Goal: Task Accomplishment & Management: Manage account settings

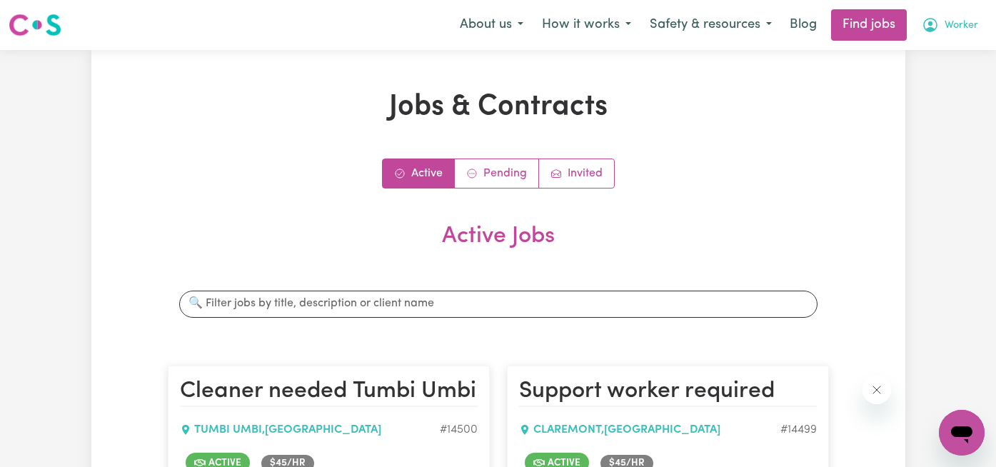
click at [967, 26] on span "Worker" at bounding box center [962, 26] width 34 height 16
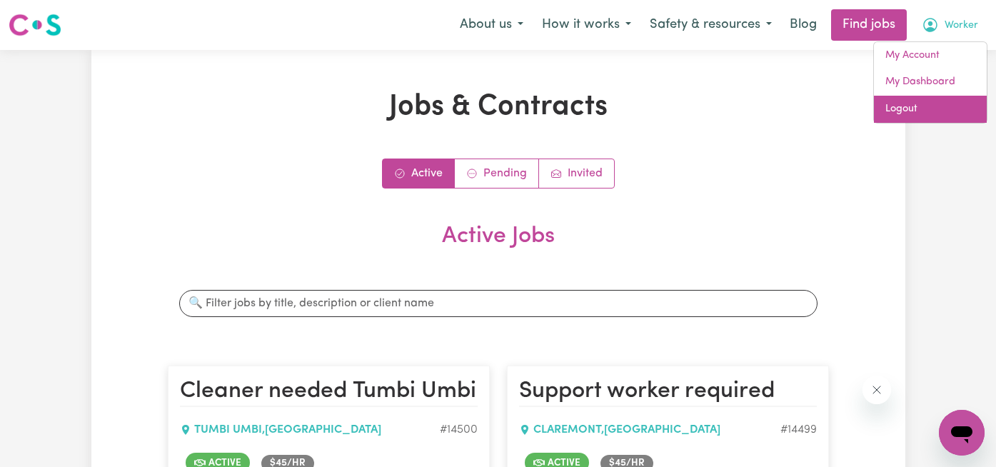
click at [941, 106] on link "Logout" at bounding box center [930, 109] width 113 height 27
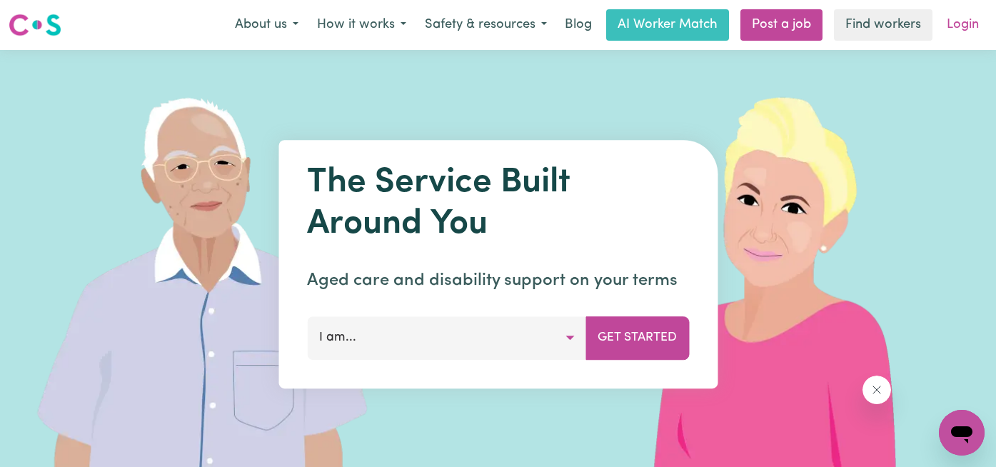
click at [957, 25] on link "Login" at bounding box center [963, 24] width 49 height 31
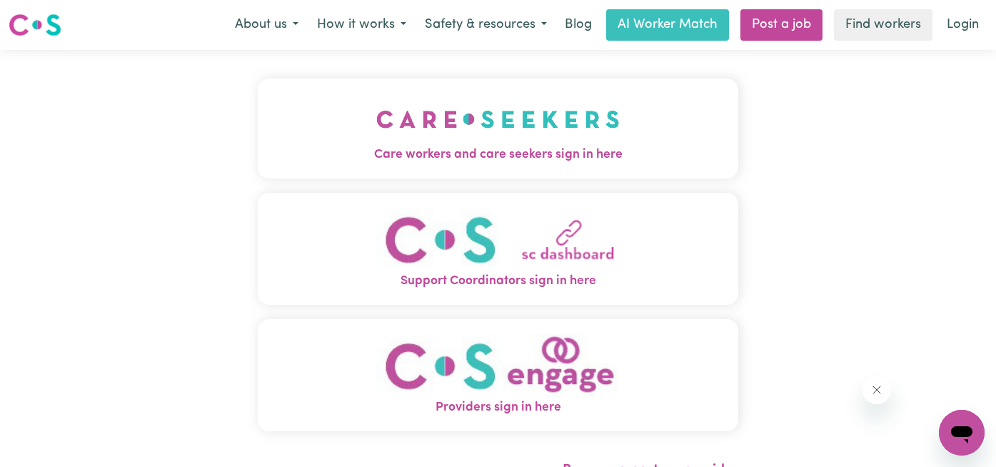
click at [341, 144] on button "Care workers and care seekers sign in here" at bounding box center [498, 129] width 481 height 100
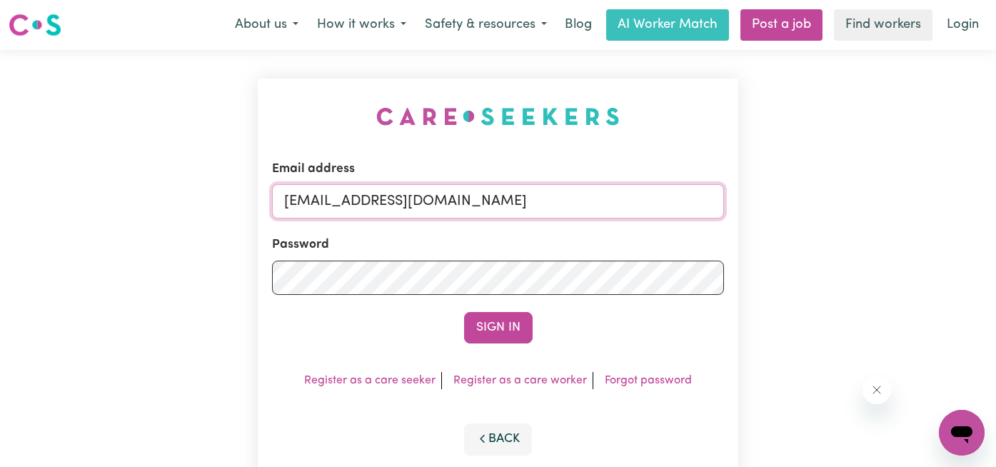
drag, startPoint x: 522, startPoint y: 212, endPoint x: 75, endPoint y: 171, distance: 449.0
click at [75, 171] on div "Email address [EMAIL_ADDRESS][DOMAIN_NAME] Password Sign In Register as a care …" at bounding box center [498, 281] width 996 height 463
type input "s"
type input "[EMAIL_ADDRESS][DOMAIN_NAME]"
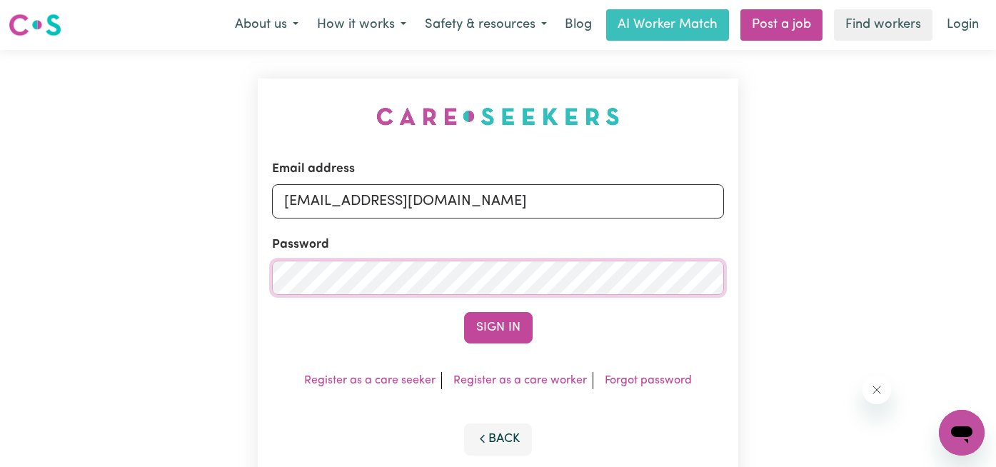
click at [138, 275] on div "Email address [EMAIL_ADDRESS][DOMAIN_NAME] Password Sign In Register as a care …" at bounding box center [498, 281] width 996 height 463
click at [464, 312] on button "Sign In" at bounding box center [498, 327] width 69 height 31
